Goal: Navigation & Orientation: Understand site structure

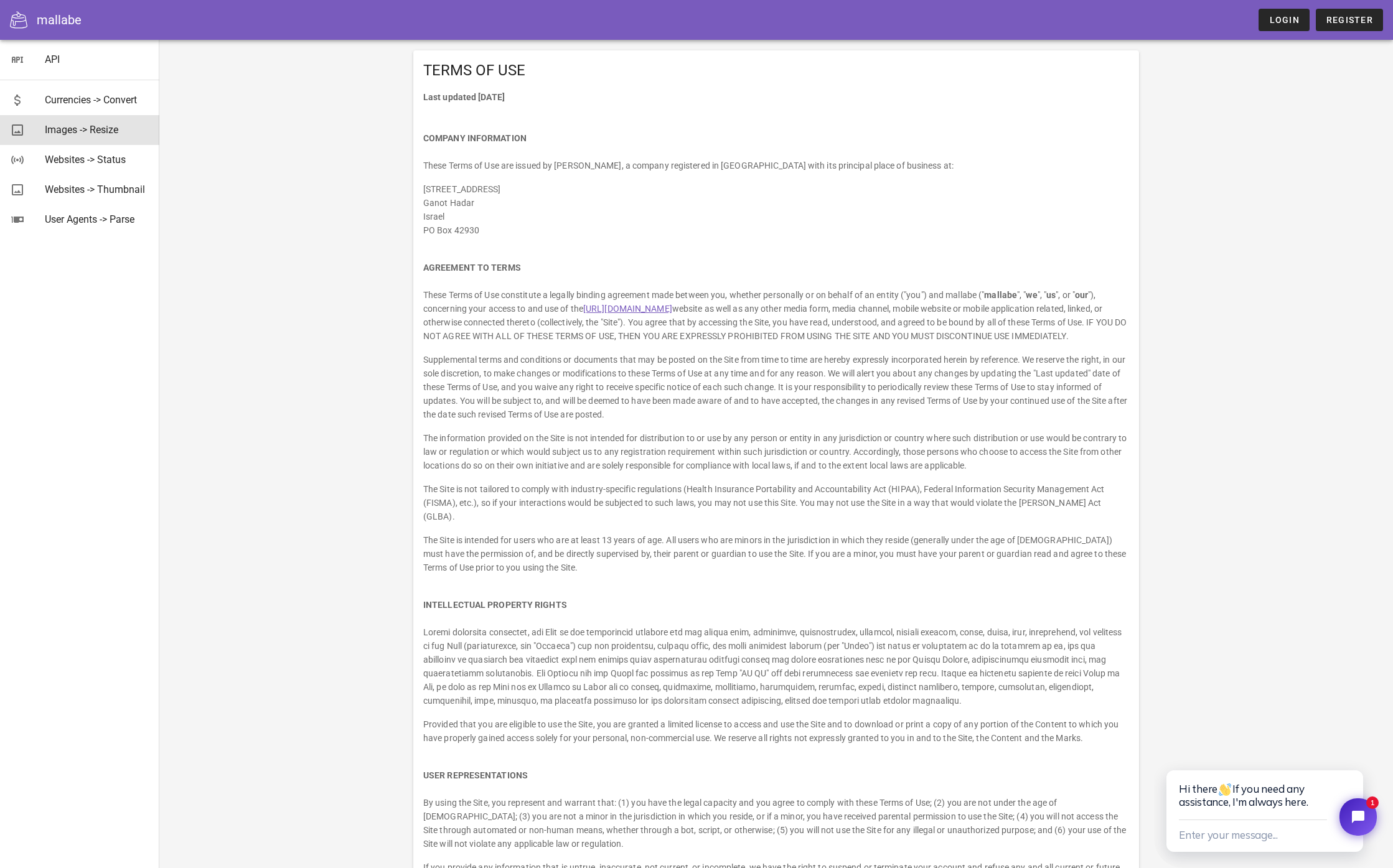
click at [105, 130] on div "Images -> Resize" at bounding box center [97, 130] width 105 height 12
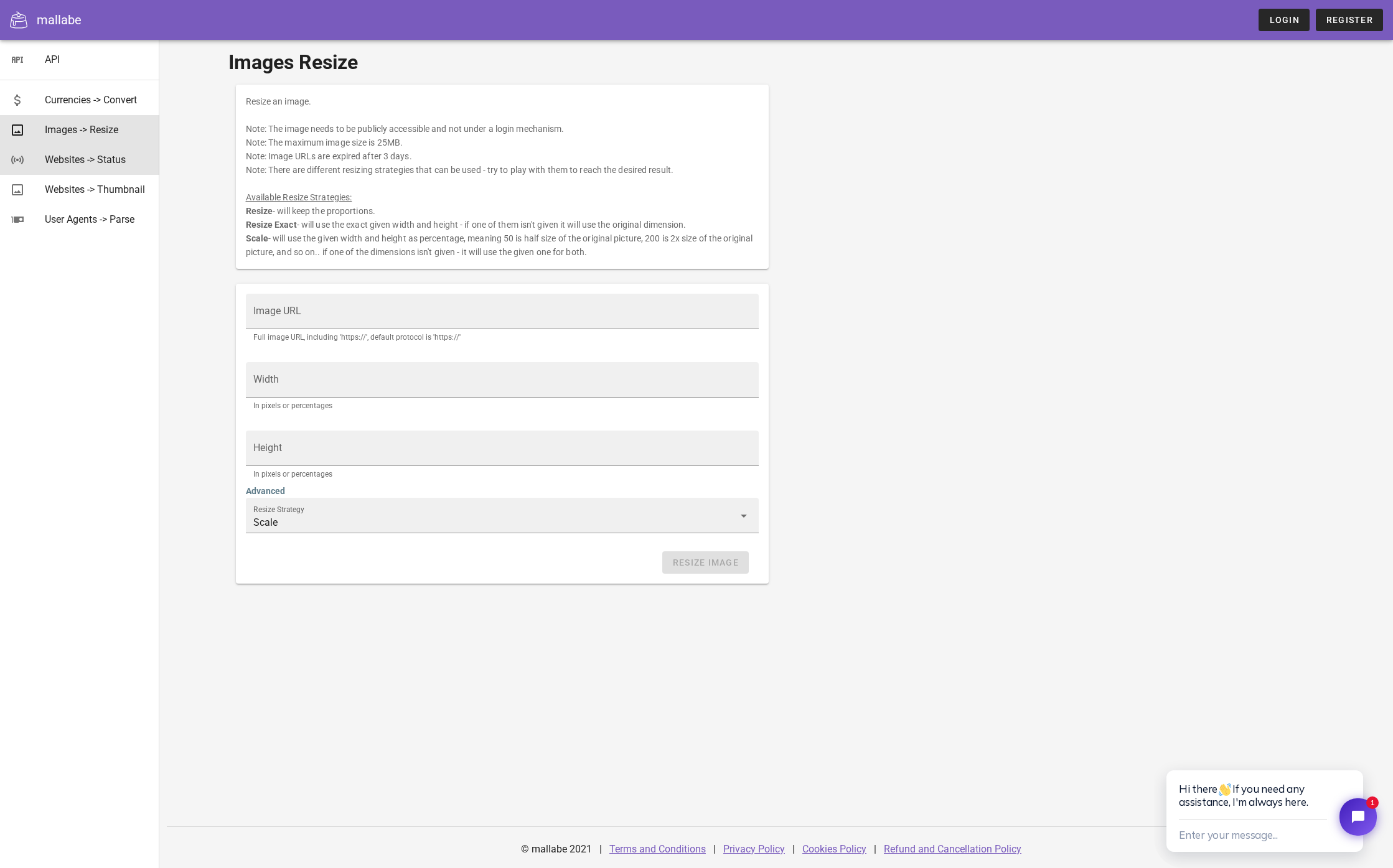
click at [106, 165] on div "Websites -> Status" at bounding box center [97, 159] width 105 height 12
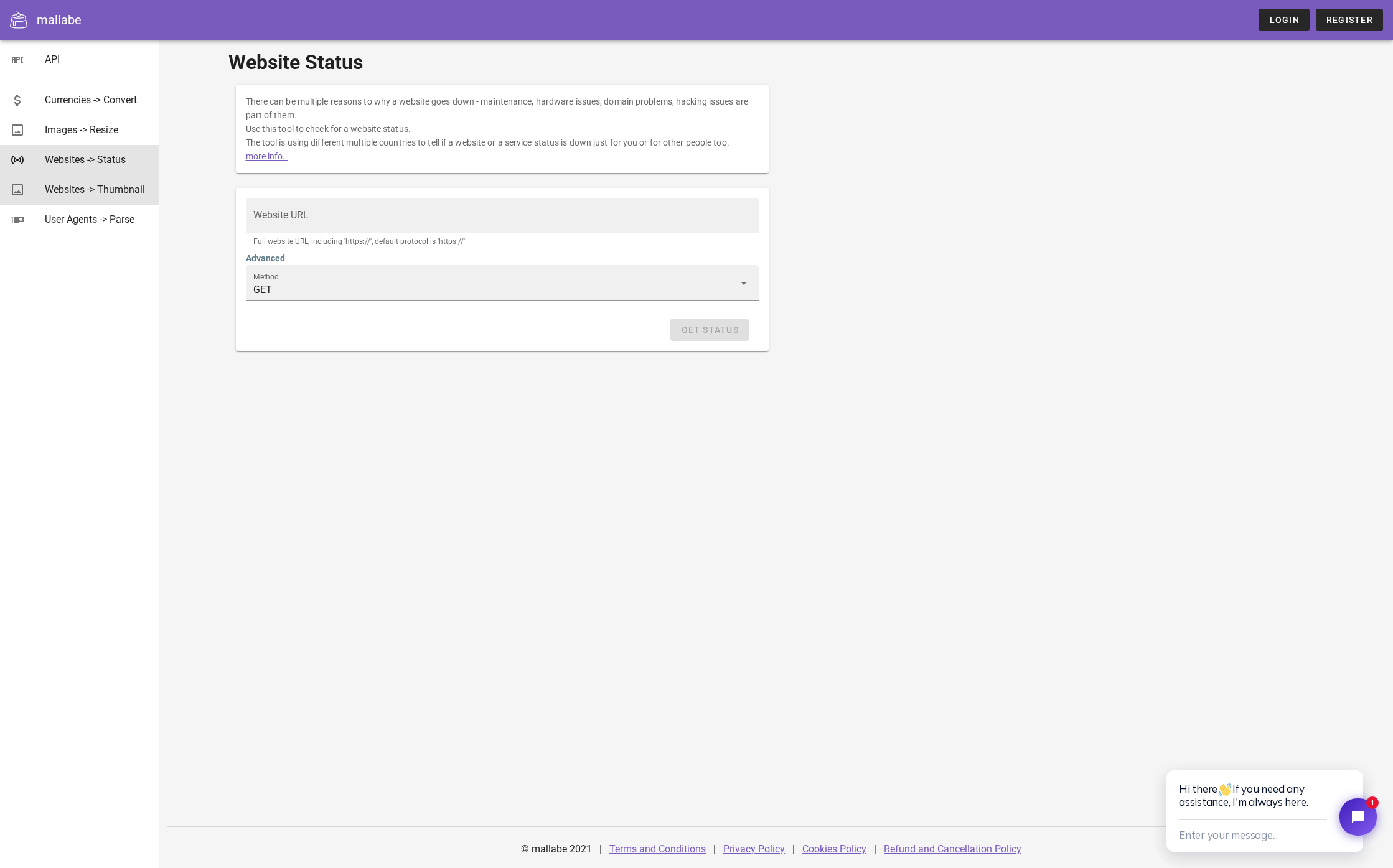
click at [98, 191] on div "Websites -> Thumbnail" at bounding box center [97, 189] width 105 height 12
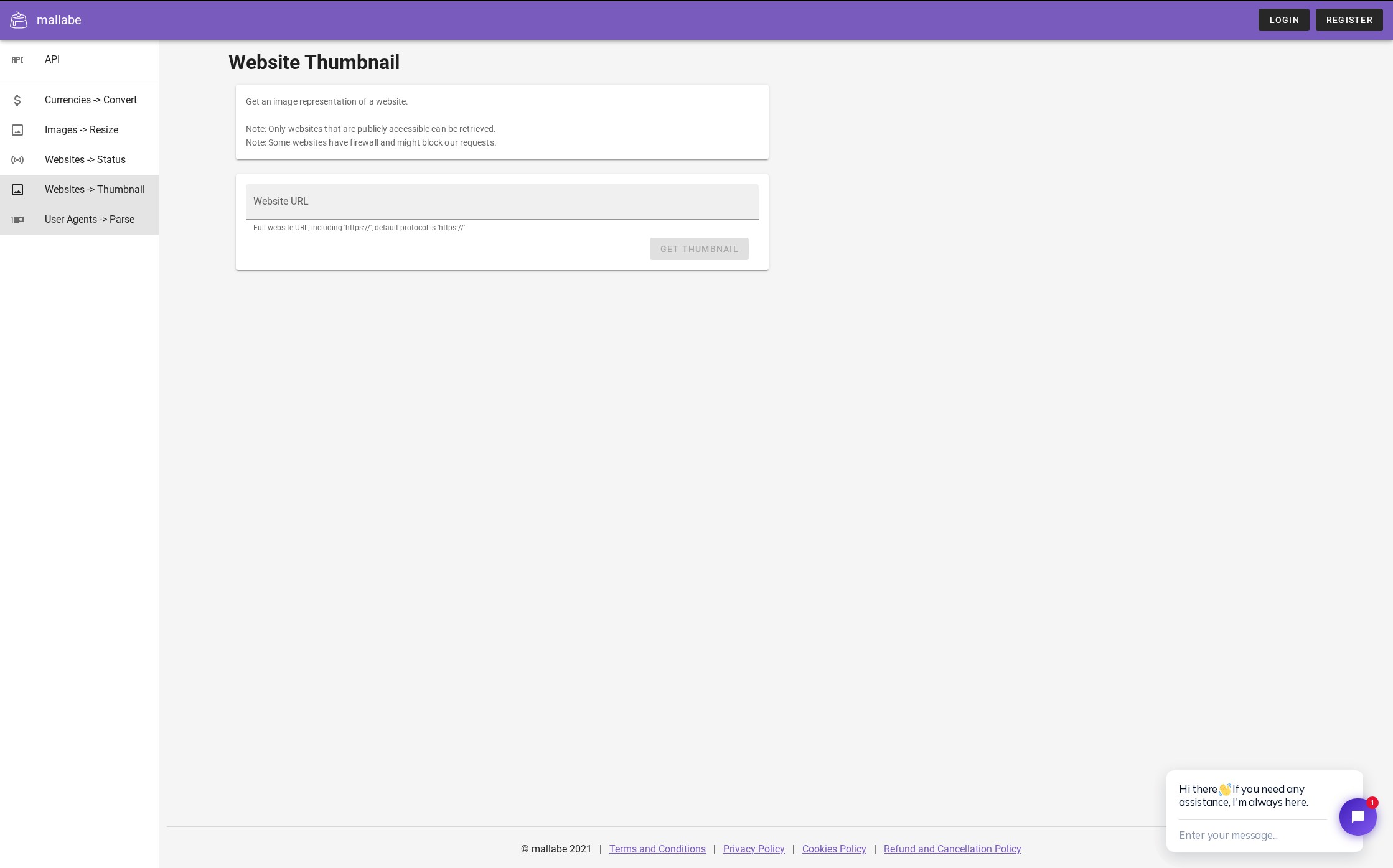
click at [103, 224] on div "User Agents -> Parse" at bounding box center [97, 219] width 105 height 12
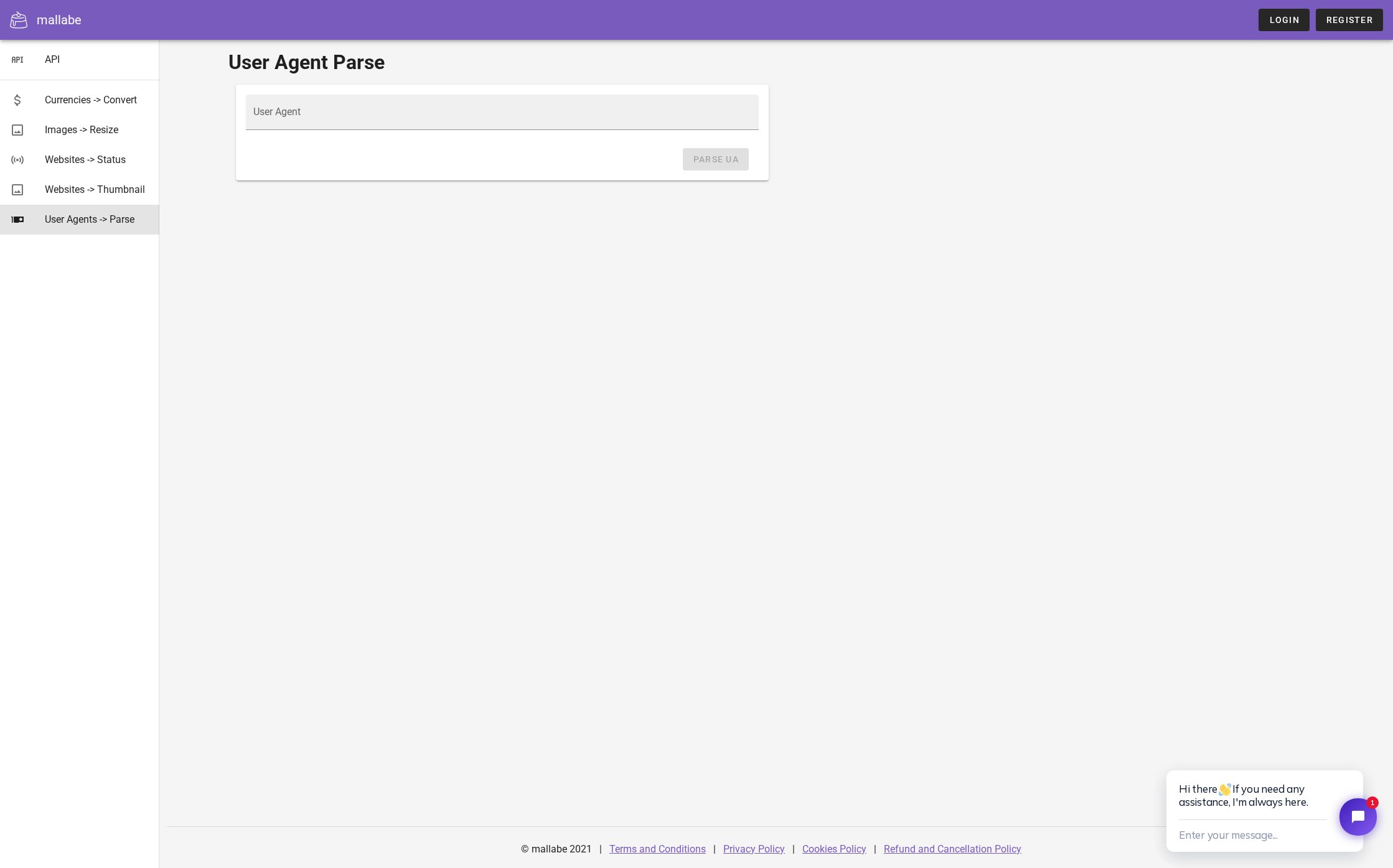
click at [53, 22] on div "mallabe" at bounding box center [59, 20] width 45 height 19
click at [36, 58] on link "API" at bounding box center [79, 60] width 159 height 30
